Goal: Task Accomplishment & Management: Complete application form

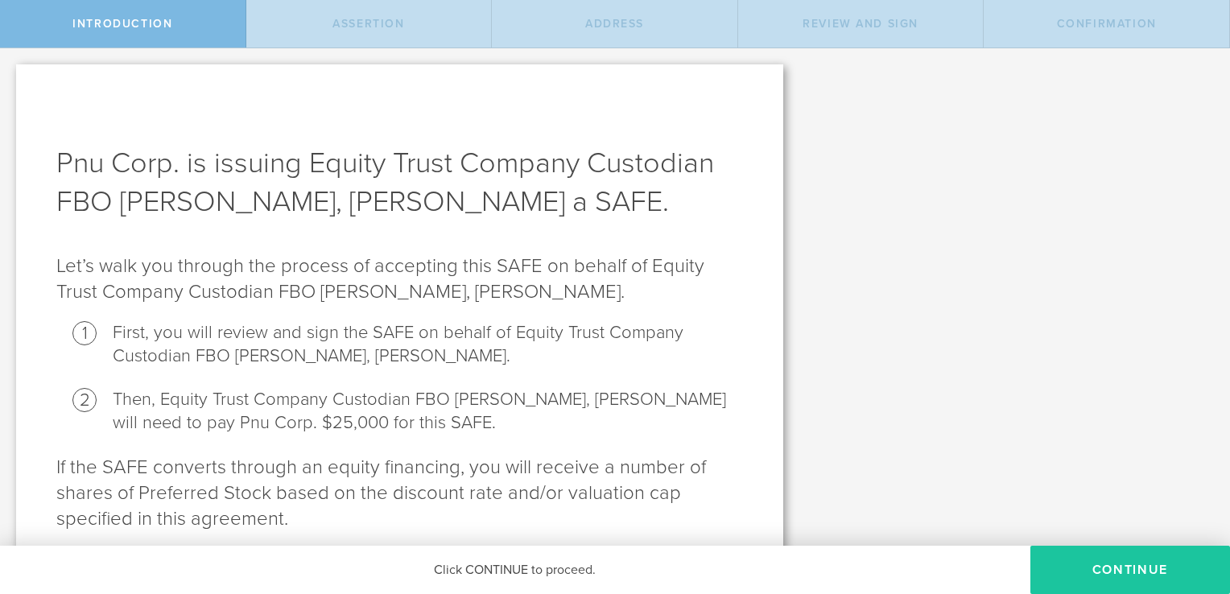
click at [1162, 559] on button "Continue" at bounding box center [1130, 570] width 200 height 48
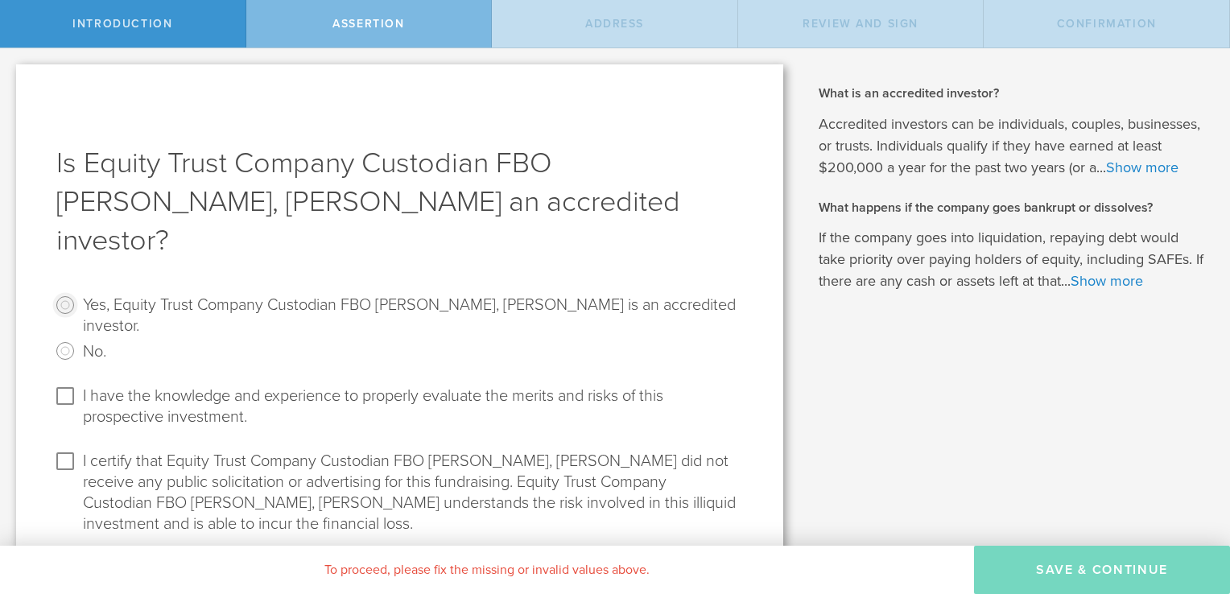
click at [62, 292] on input "Yes, Equity Trust Company Custodian FBO [PERSON_NAME], [PERSON_NAME] is an accr…" at bounding box center [65, 305] width 26 height 26
radio input "true"
click at [72, 383] on input "I have the knowledge and experience to properly evaluate the merits and risks o…" at bounding box center [65, 396] width 26 height 26
checkbox input "true"
click at [64, 448] on input "I certify that Equity Trust Company Custodian FBO [PERSON_NAME], [PERSON_NAME] …" at bounding box center [65, 461] width 26 height 26
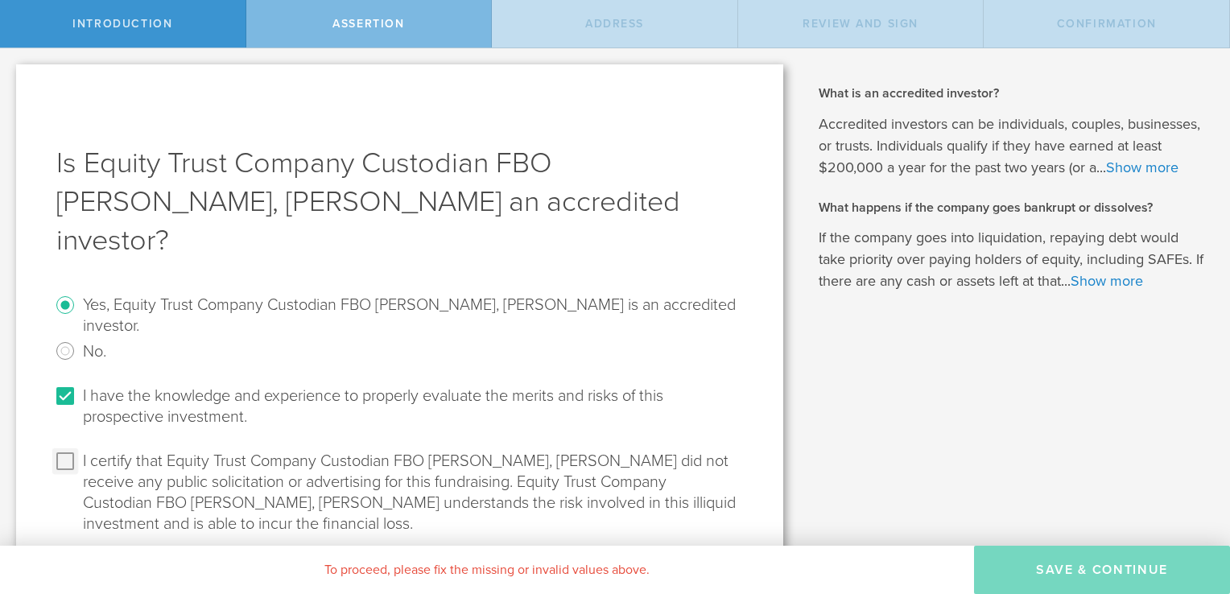
checkbox input "true"
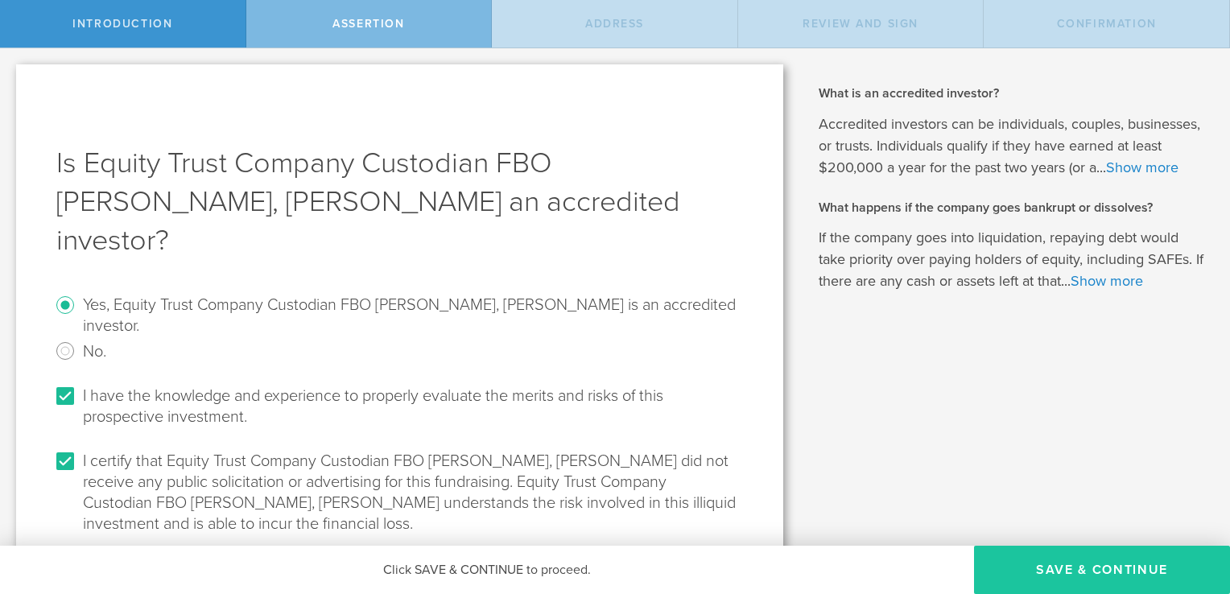
click at [1096, 579] on button "Save & Continue" at bounding box center [1102, 570] width 256 height 48
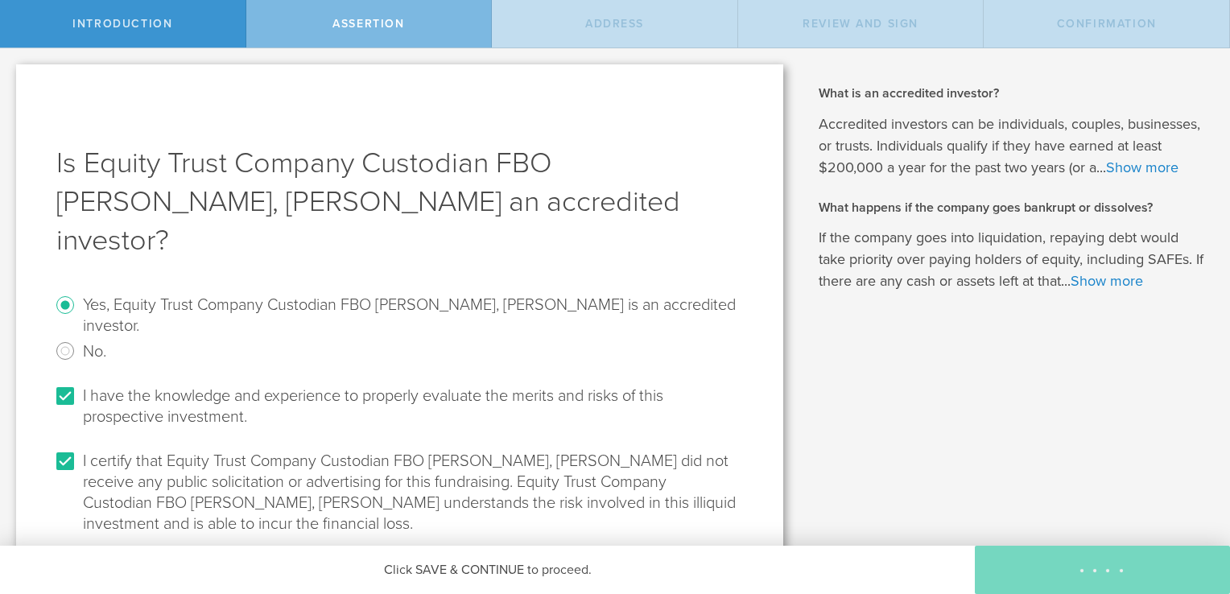
select select "string:[GEOGRAPHIC_DATA]"
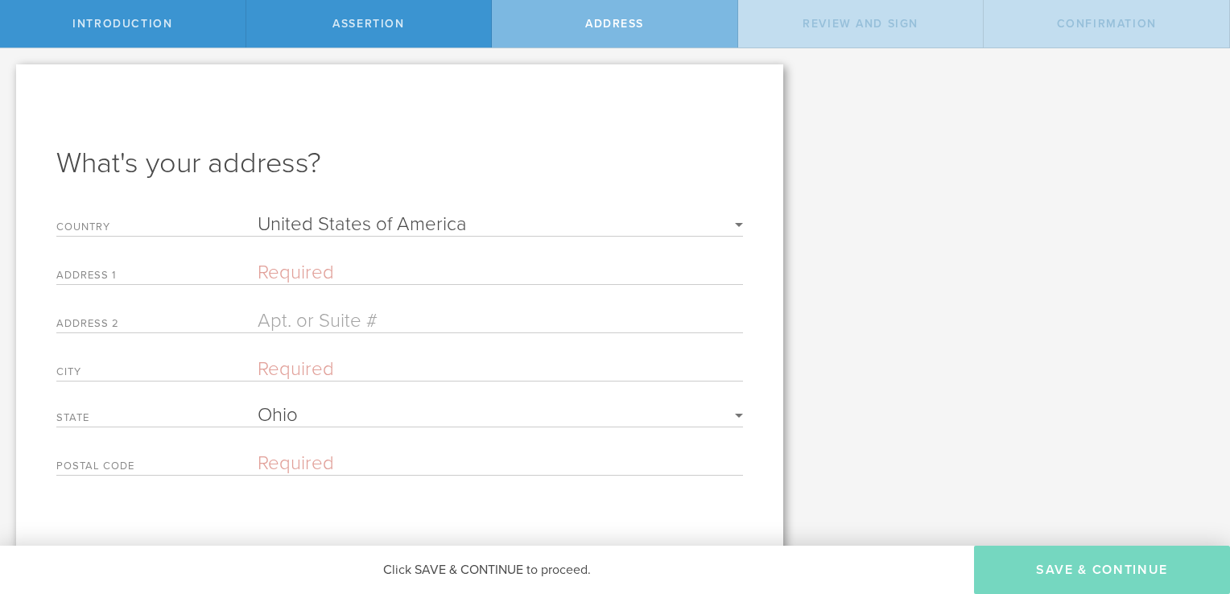
click at [339, 264] on input "text" at bounding box center [500, 272] width 485 height 23
type input "[STREET_ADDRESS][PERSON_NAME]"
type input "Fallon"
select select "string:[GEOGRAPHIC_DATA]"
type input "89406"
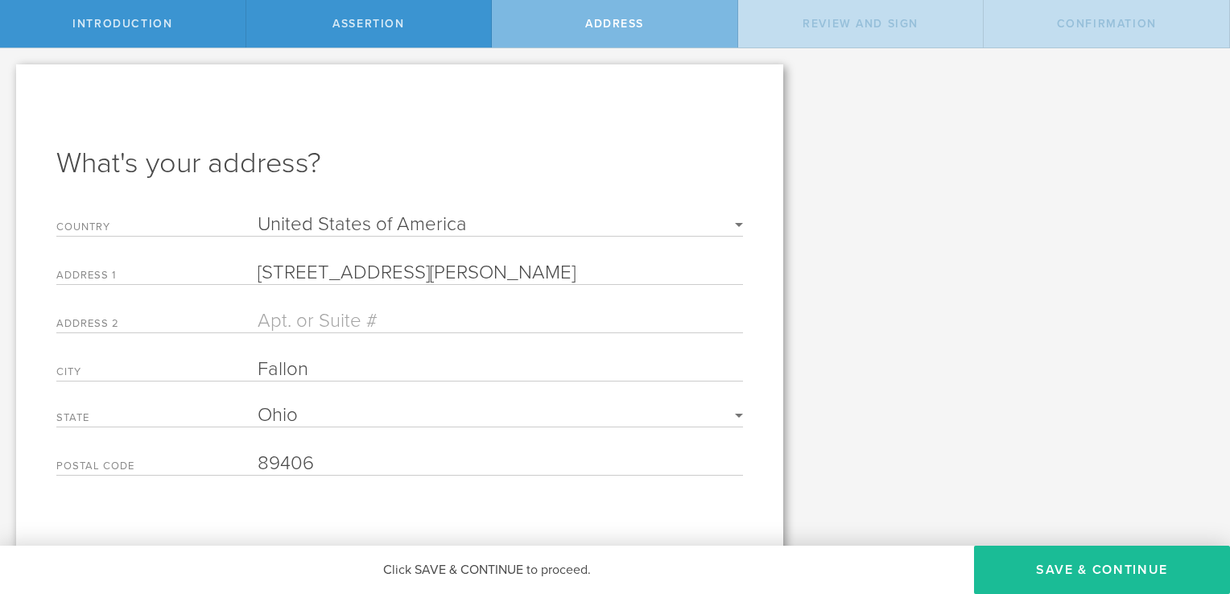
drag, startPoint x: 410, startPoint y: 269, endPoint x: 250, endPoint y: 270, distance: 160.2
click at [241, 270] on div "Address [STREET_ADDRESS]" at bounding box center [399, 273] width 687 height 24
click at [1100, 562] on button "Save & Continue" at bounding box center [1102, 570] width 256 height 48
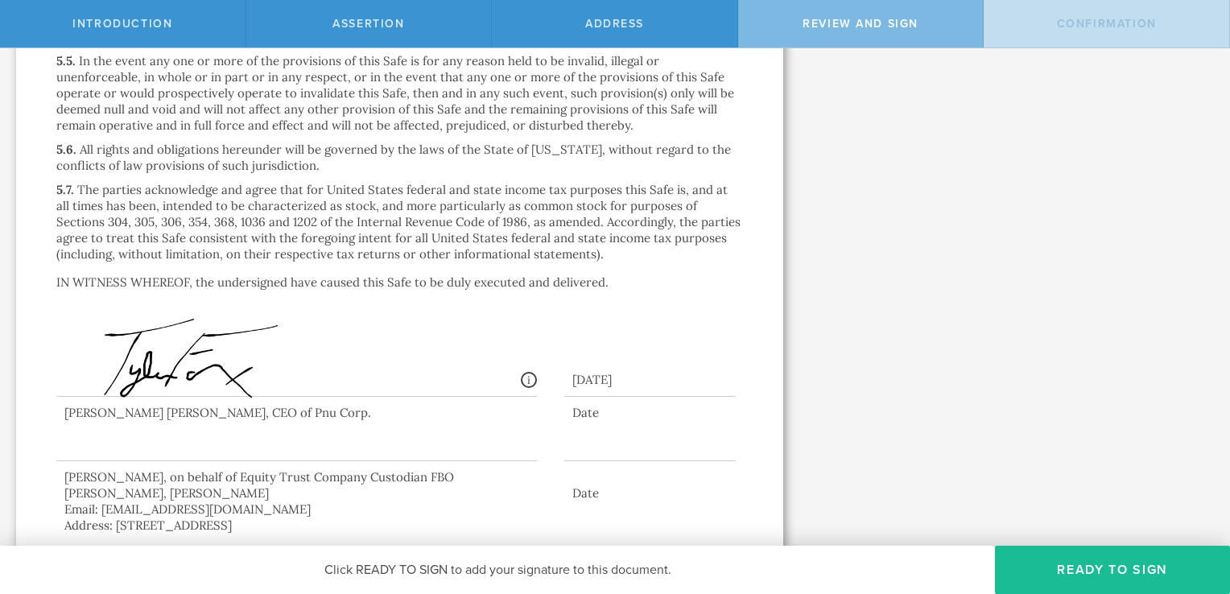
scroll to position [4393, 0]
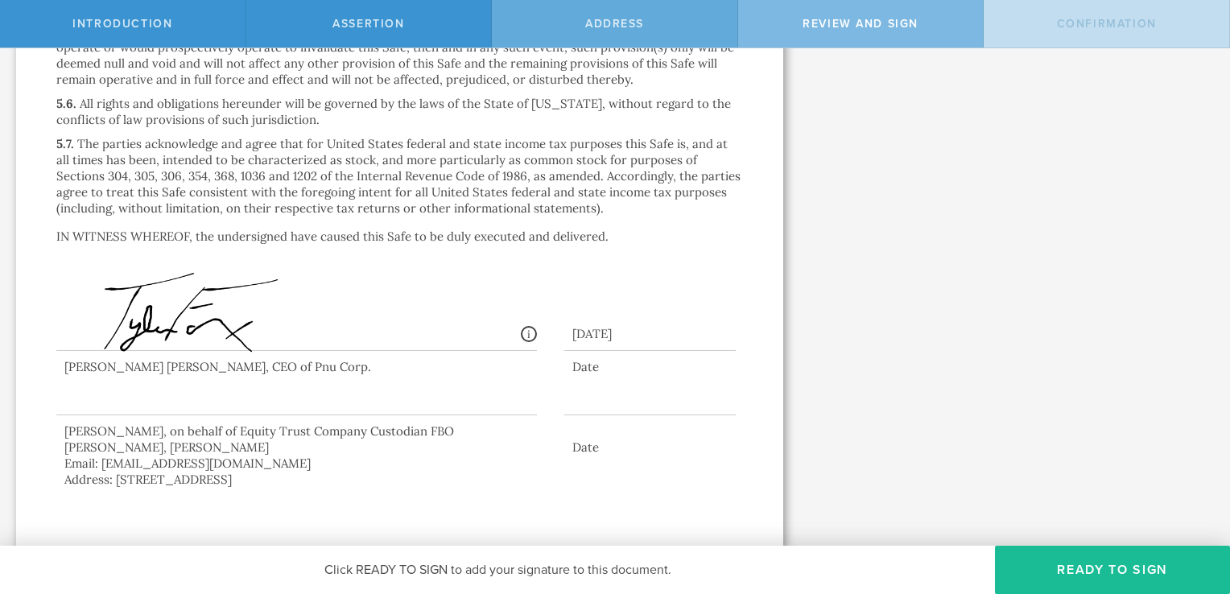
click at [618, 30] on span "Address" at bounding box center [614, 24] width 59 height 14
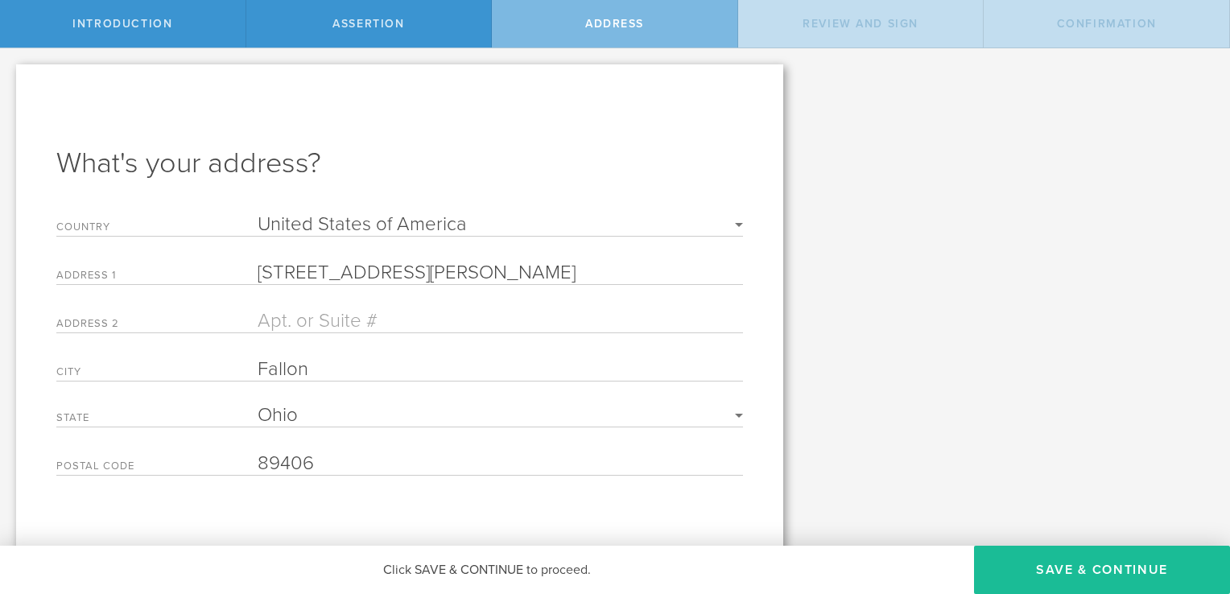
drag, startPoint x: 411, startPoint y: 268, endPoint x: 261, endPoint y: 270, distance: 149.7
click at [261, 270] on input "[STREET_ADDRESS][PERSON_NAME]" at bounding box center [500, 272] width 485 height 23
type input "1"
type input "[STREET_ADDRESS]"
drag, startPoint x: 307, startPoint y: 368, endPoint x: 225, endPoint y: 367, distance: 81.3
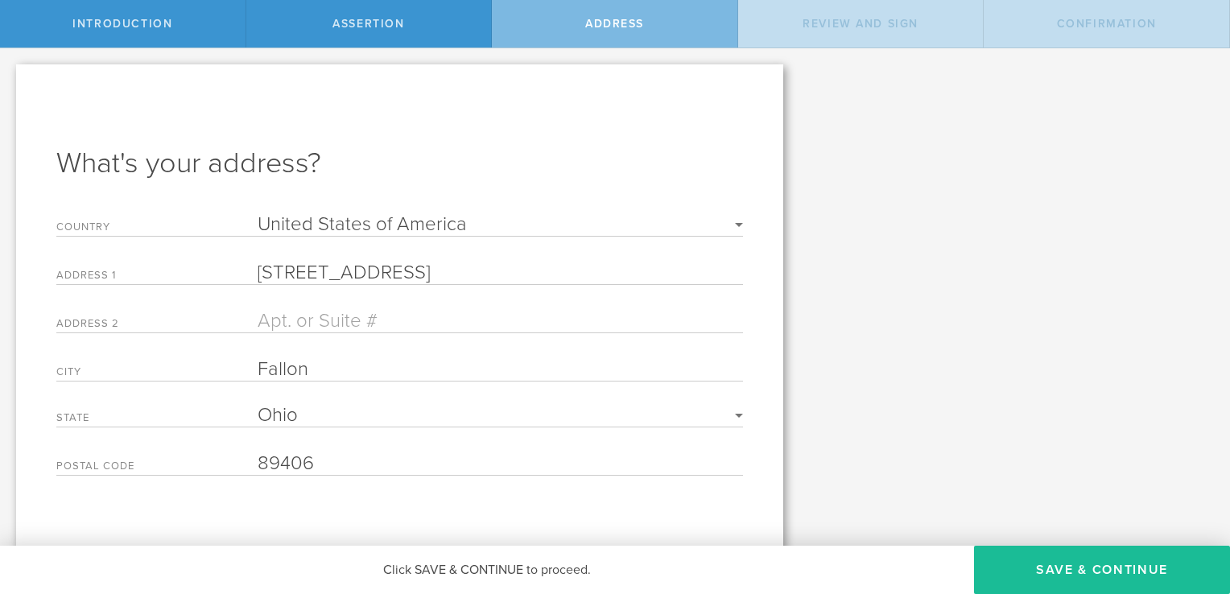
click at [225, 367] on div "City Fallon" at bounding box center [399, 369] width 687 height 24
type input "Westlake"
click at [361, 417] on select "Required [US_STATE] [US_STATE] [US_STATE] [US_STATE] [US_STATE] [US_STATE] [US_…" at bounding box center [500, 415] width 485 height 19
select select "string:[GEOGRAPHIC_DATA]"
click at [258, 406] on select "Required [US_STATE] [US_STATE] [US_STATE] [US_STATE] [US_STATE] [US_STATE] [US_…" at bounding box center [500, 415] width 485 height 19
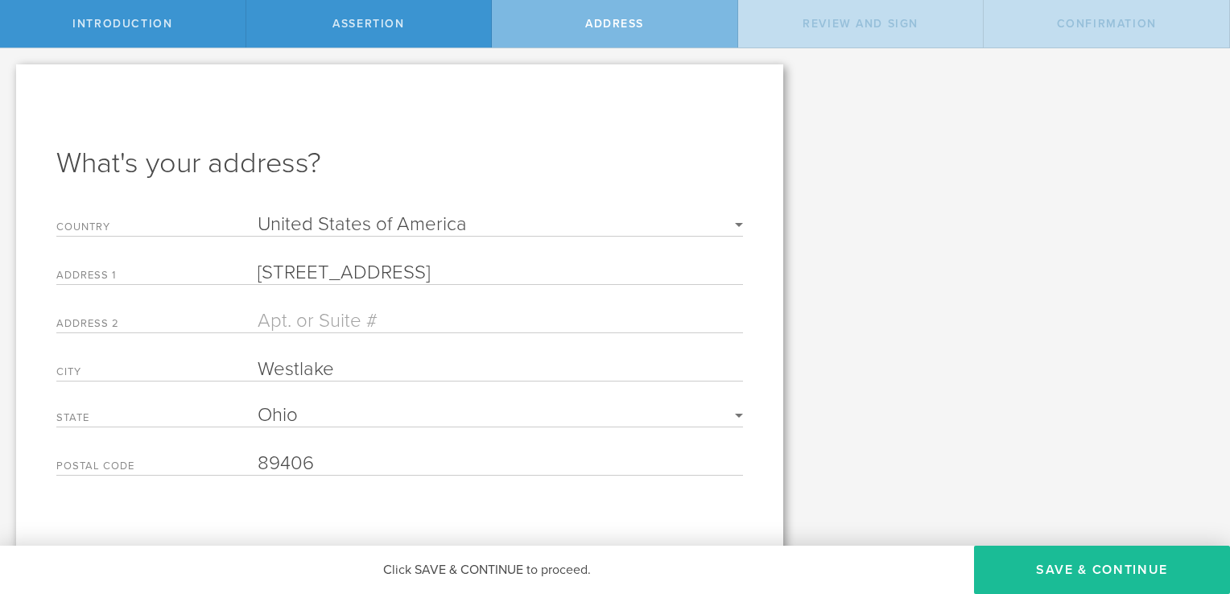
click at [349, 477] on div "What's your address? Country Required [GEOGRAPHIC_DATA] [GEOGRAPHIC_DATA] [GEOG…" at bounding box center [399, 312] width 767 height 496
click at [346, 467] on input "89406" at bounding box center [500, 463] width 485 height 23
type input "8"
type input "44145"
click at [1046, 563] on button "Save & Continue" at bounding box center [1102, 570] width 256 height 48
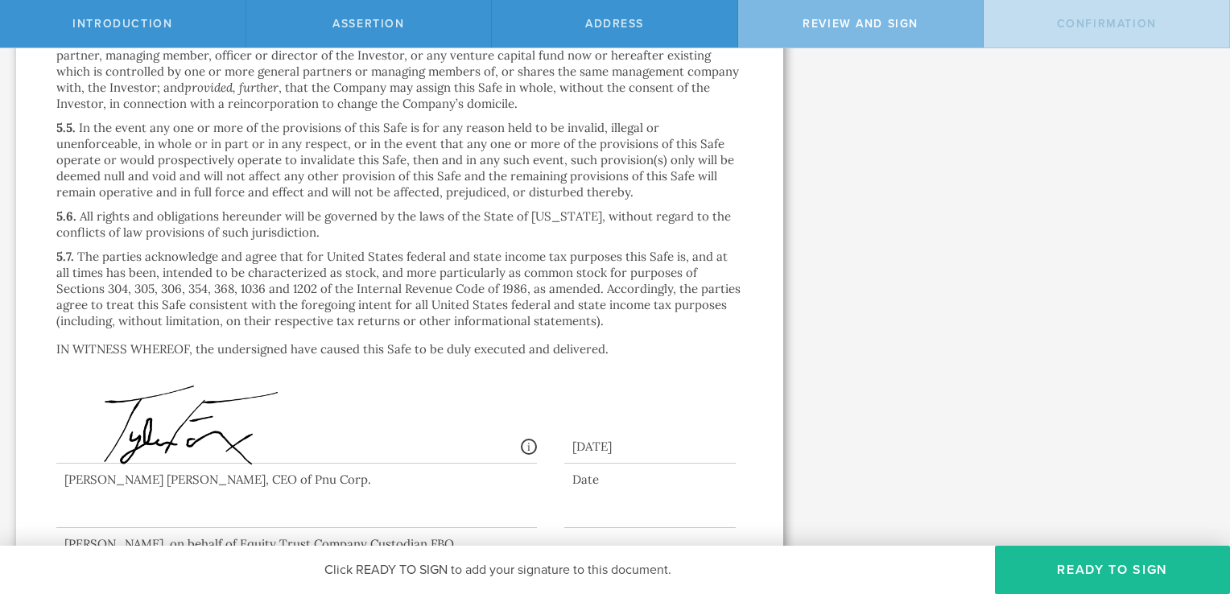
scroll to position [4393, 0]
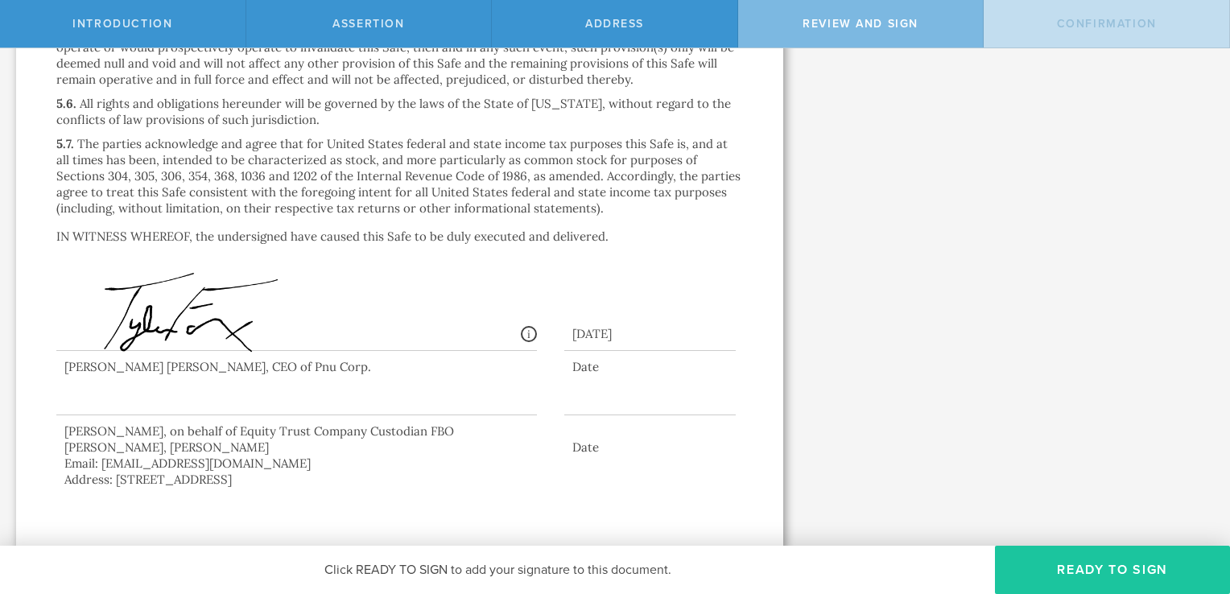
click at [1113, 577] on button "Ready to Sign" at bounding box center [1112, 570] width 235 height 48
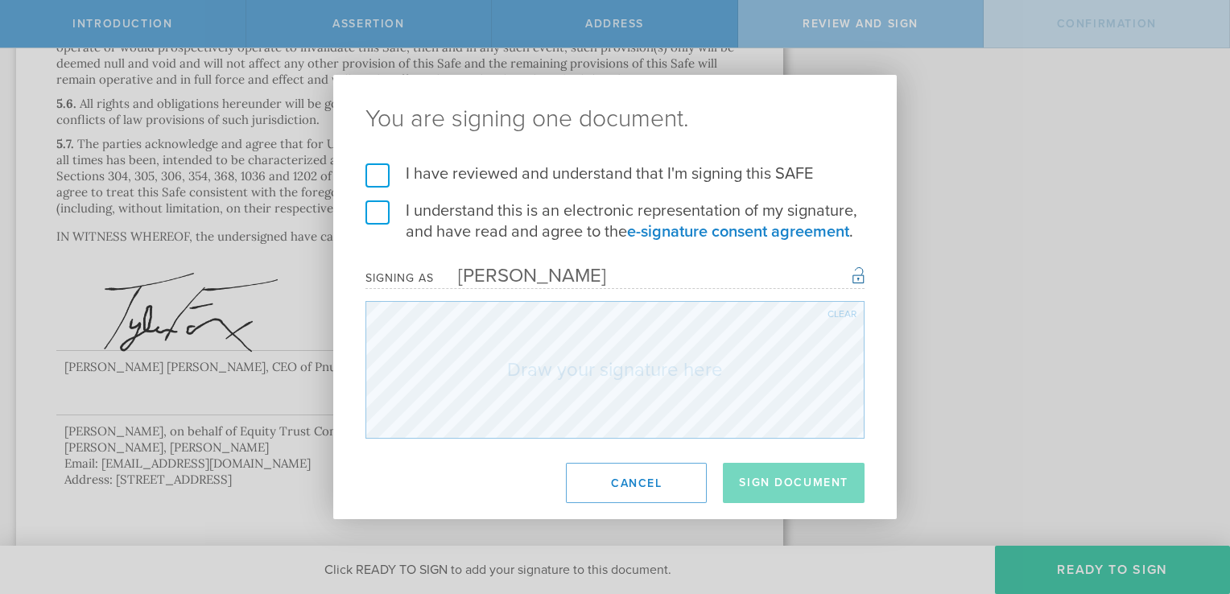
click at [380, 172] on label "I have reviewed and understand that I'm signing this SAFE" at bounding box center [614, 173] width 499 height 21
click at [0, 0] on input "I have reviewed and understand that I'm signing this SAFE" at bounding box center [0, 0] width 0 height 0
click at [372, 211] on label "I understand this is an electronic representation of my signature, and have rea…" at bounding box center [614, 221] width 499 height 42
click at [0, 0] on input "I understand this is an electronic representation of my signature, and have rea…" at bounding box center [0, 0] width 0 height 0
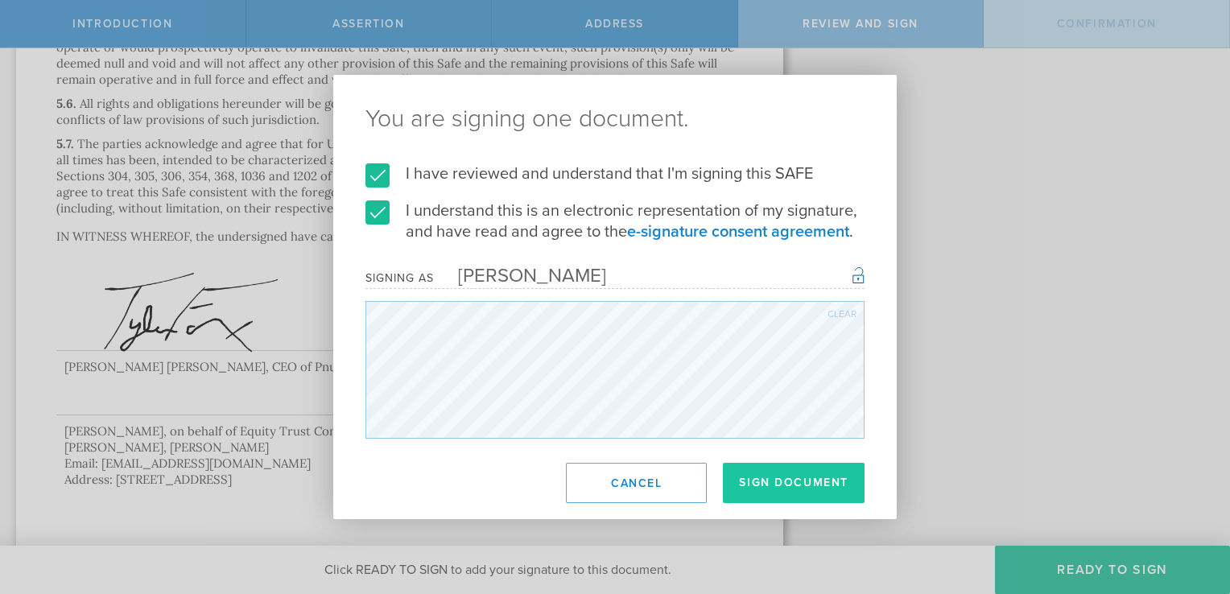
click at [825, 483] on button "Sign Document" at bounding box center [794, 483] width 142 height 40
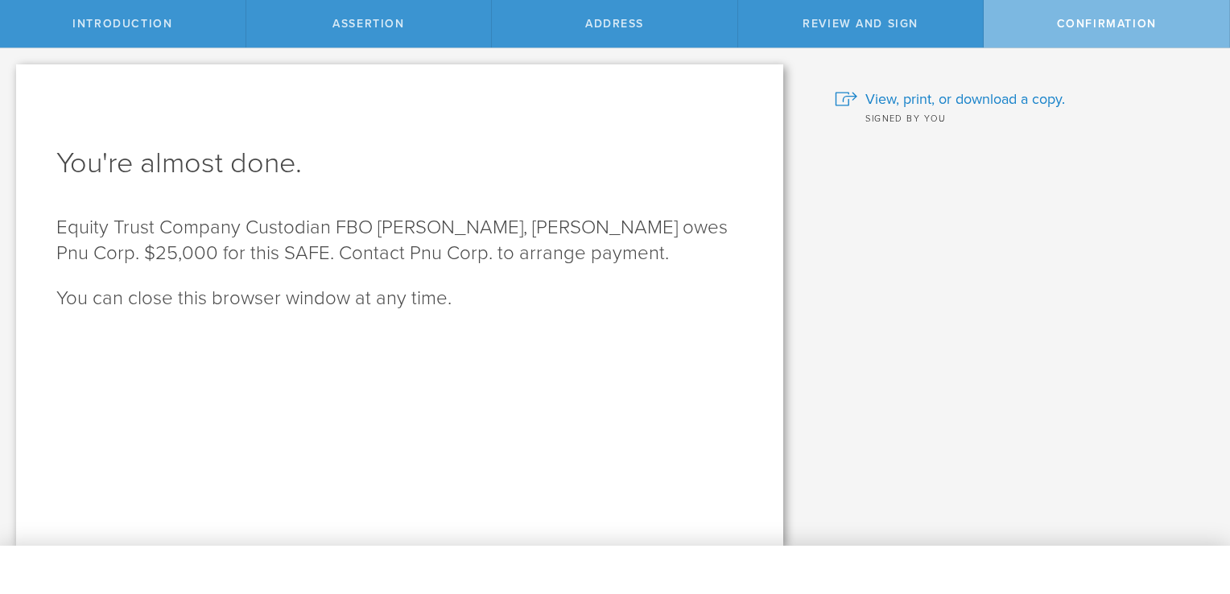
scroll to position [0, 0]
click at [979, 100] on span "View, print, or download a copy." at bounding box center [965, 99] width 200 height 21
